Goal: Complete application form

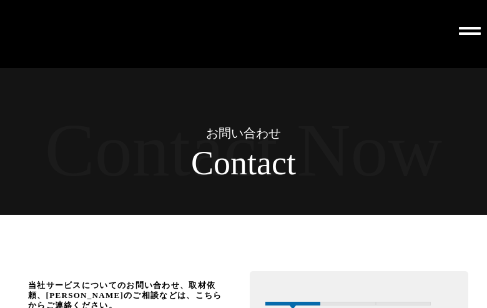
scroll to position [2496, 0]
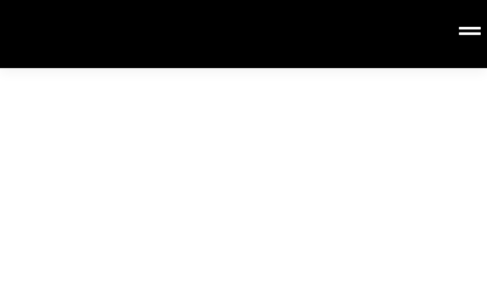
type input "株式会社Wecrin"
type input "ikkei@wecrin.com"
type input "株式会社Wecrin"
